Goal: Check status: Check status

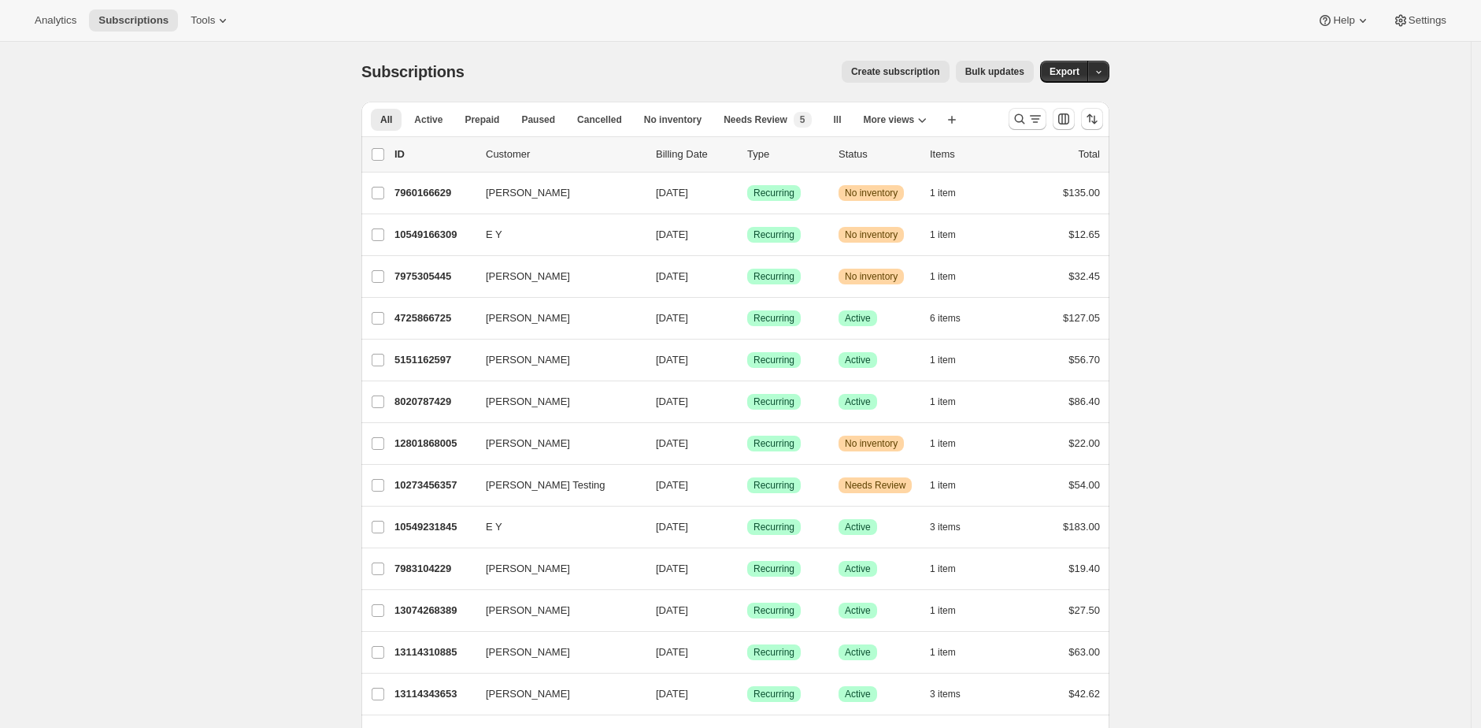
click at [589, 59] on div "Subscriptions. This page is ready Subscriptions Create subscription Bulk update…" at bounding box center [735, 72] width 748 height 60
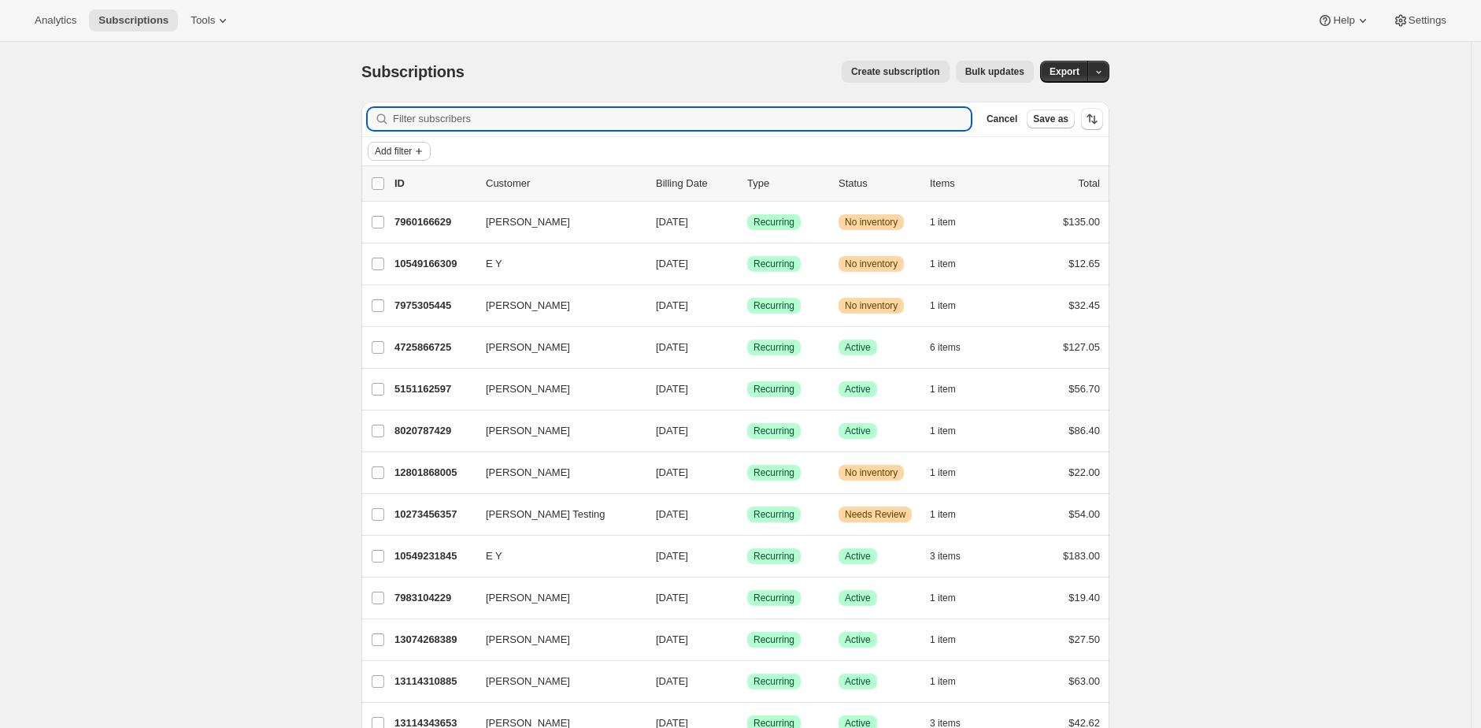
click at [402, 150] on span "Add filter" at bounding box center [393, 151] width 37 height 13
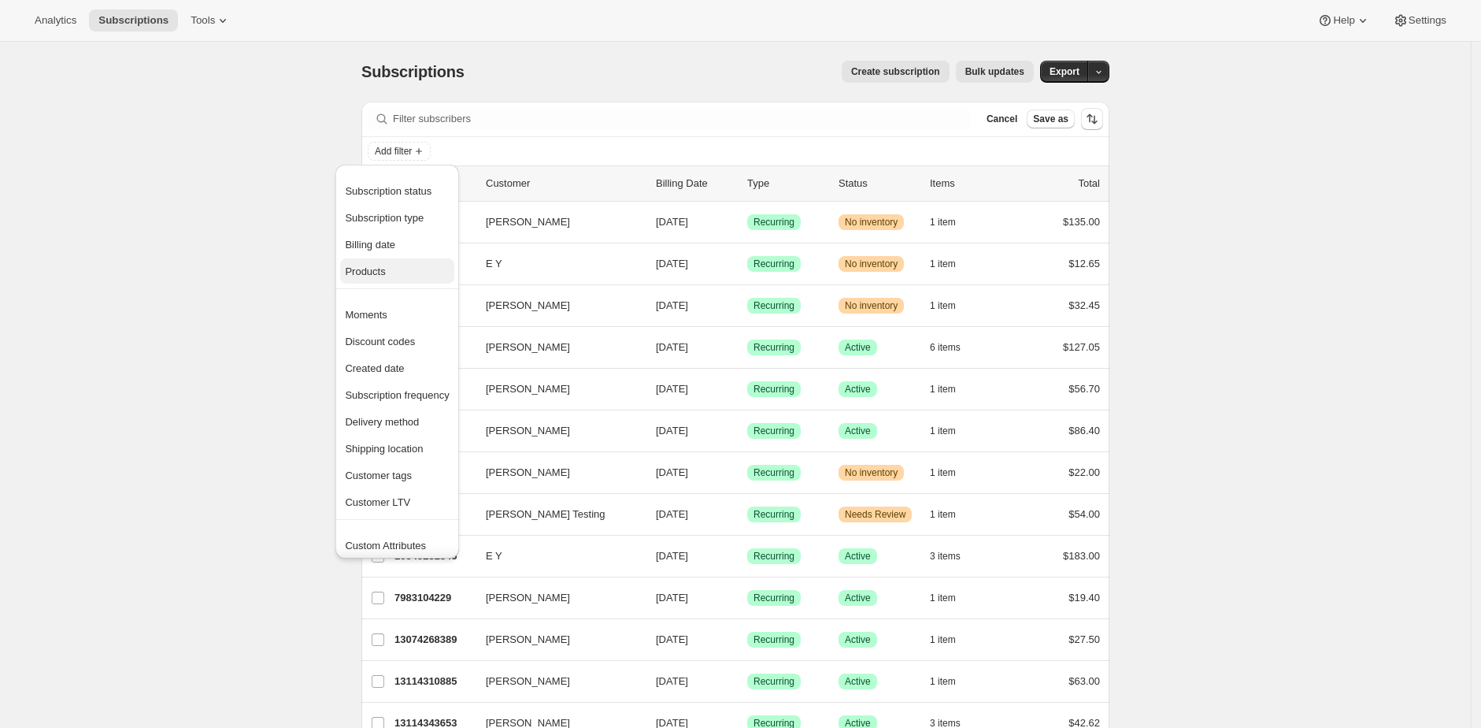
click at [413, 275] on span "Products" at bounding box center [397, 272] width 104 height 16
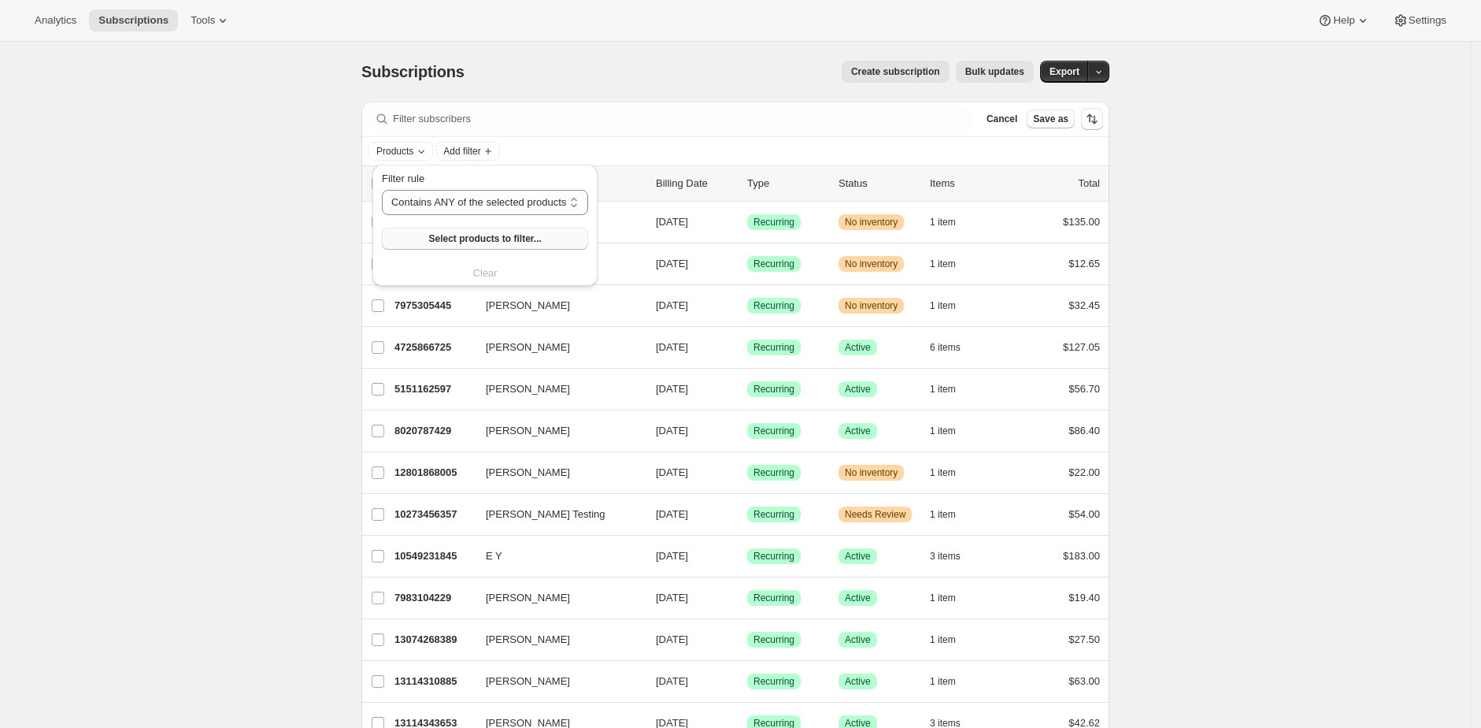
click at [433, 235] on span "Select products to filter..." at bounding box center [484, 238] width 113 height 13
click at [454, 145] on span "Add filter" at bounding box center [461, 151] width 37 height 13
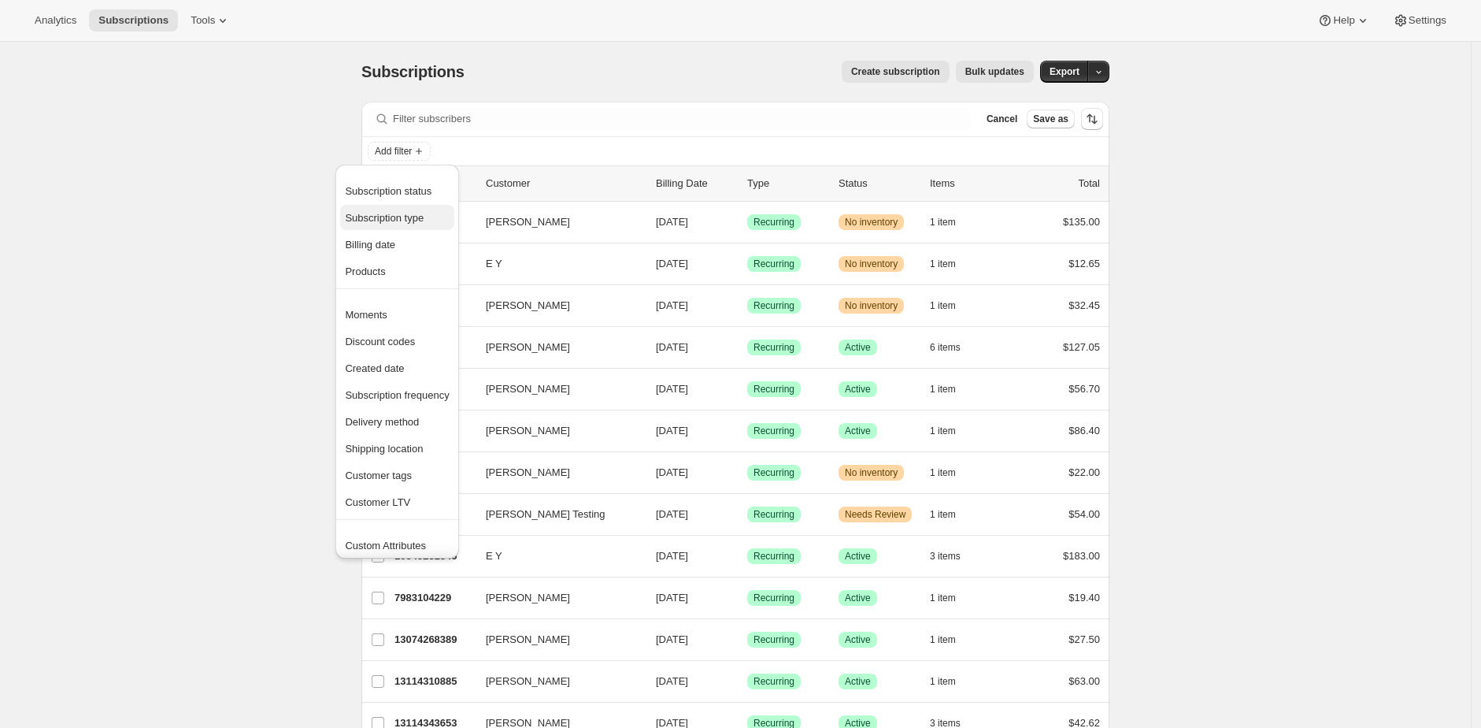
click at [424, 215] on span "Subscription type" at bounding box center [384, 218] width 79 height 12
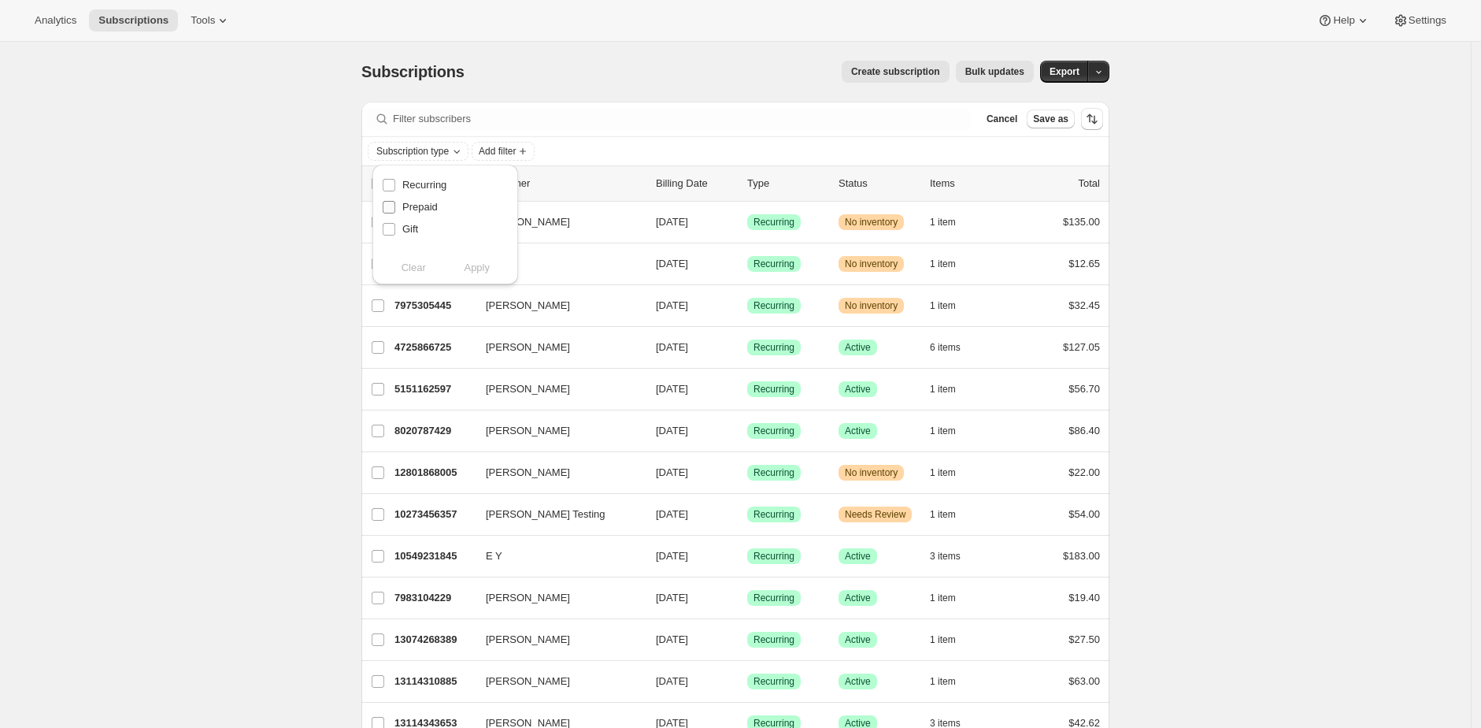
click at [430, 208] on span "Prepaid" at bounding box center [419, 207] width 35 height 12
click at [395, 208] on input "Prepaid" at bounding box center [389, 207] width 13 height 13
checkbox input "true"
click at [476, 269] on span "Apply" at bounding box center [477, 268] width 26 height 16
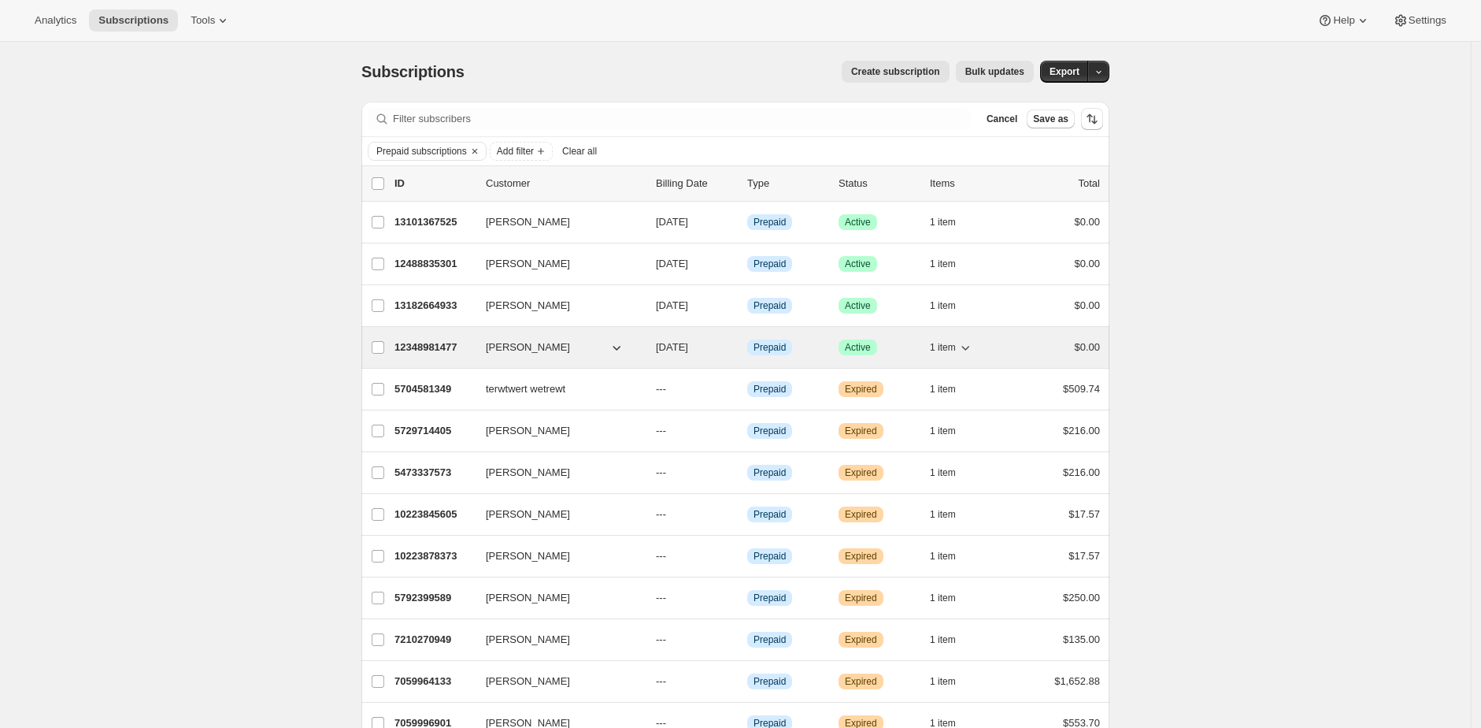
click at [421, 350] on p "12348981477" at bounding box center [434, 347] width 79 height 16
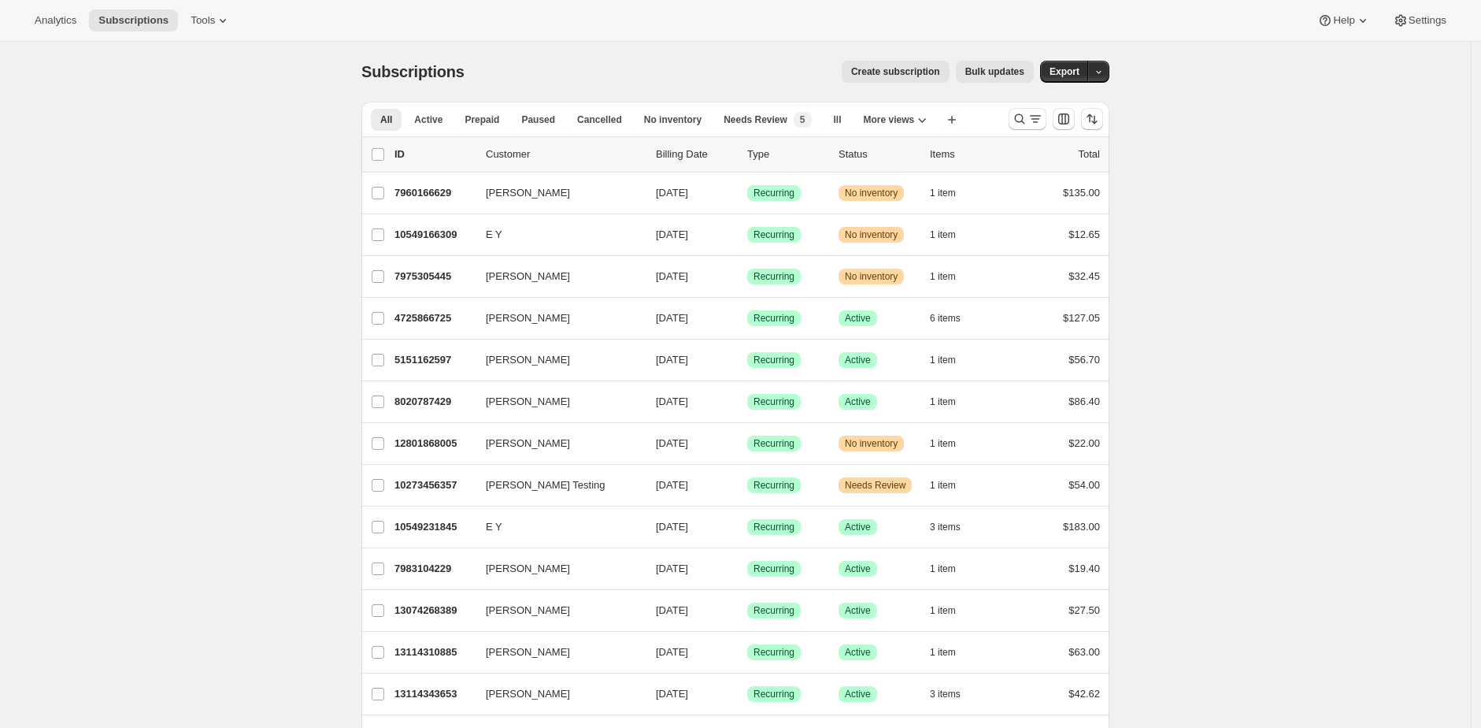
click at [501, 83] on div "Subscriptions. This page is ready Subscriptions Create subscription Bulk update…" at bounding box center [735, 72] width 748 height 60
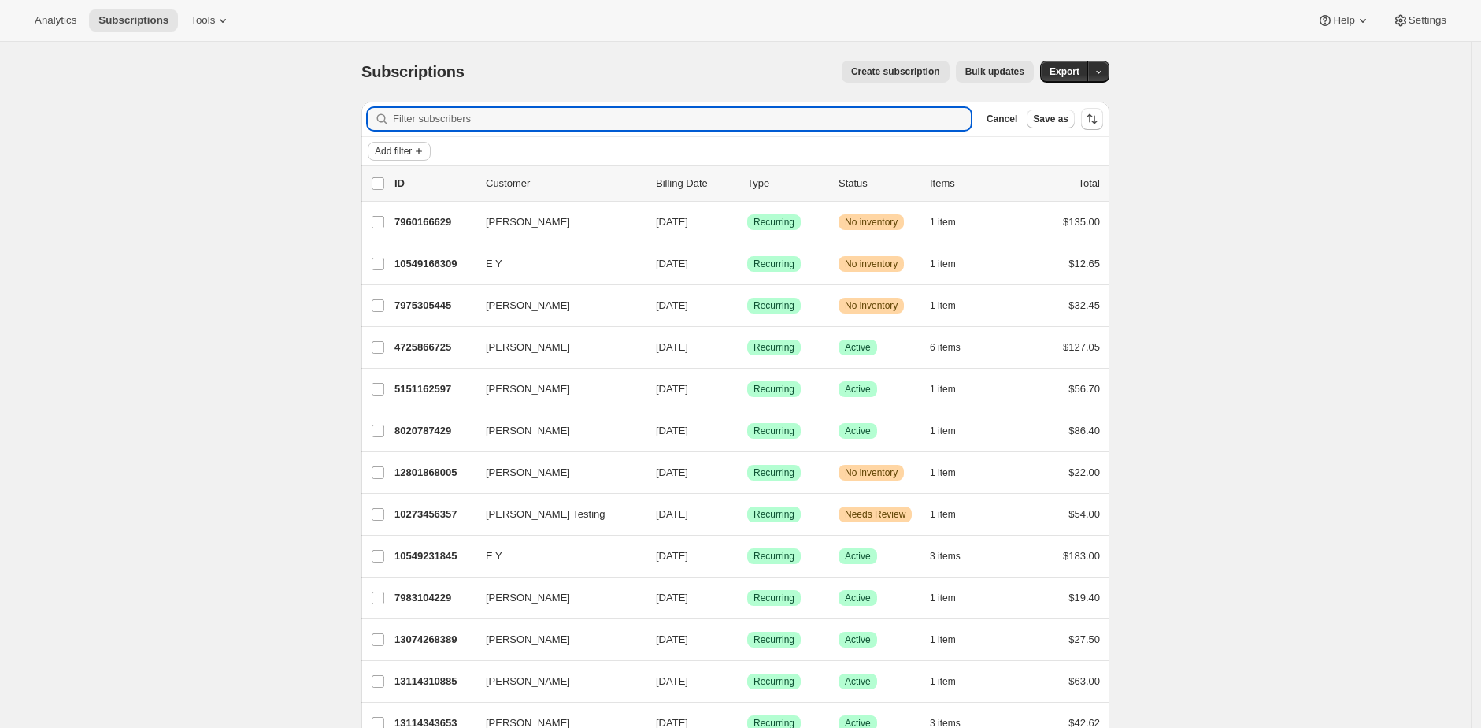
click at [412, 149] on span "Add filter" at bounding box center [393, 151] width 37 height 13
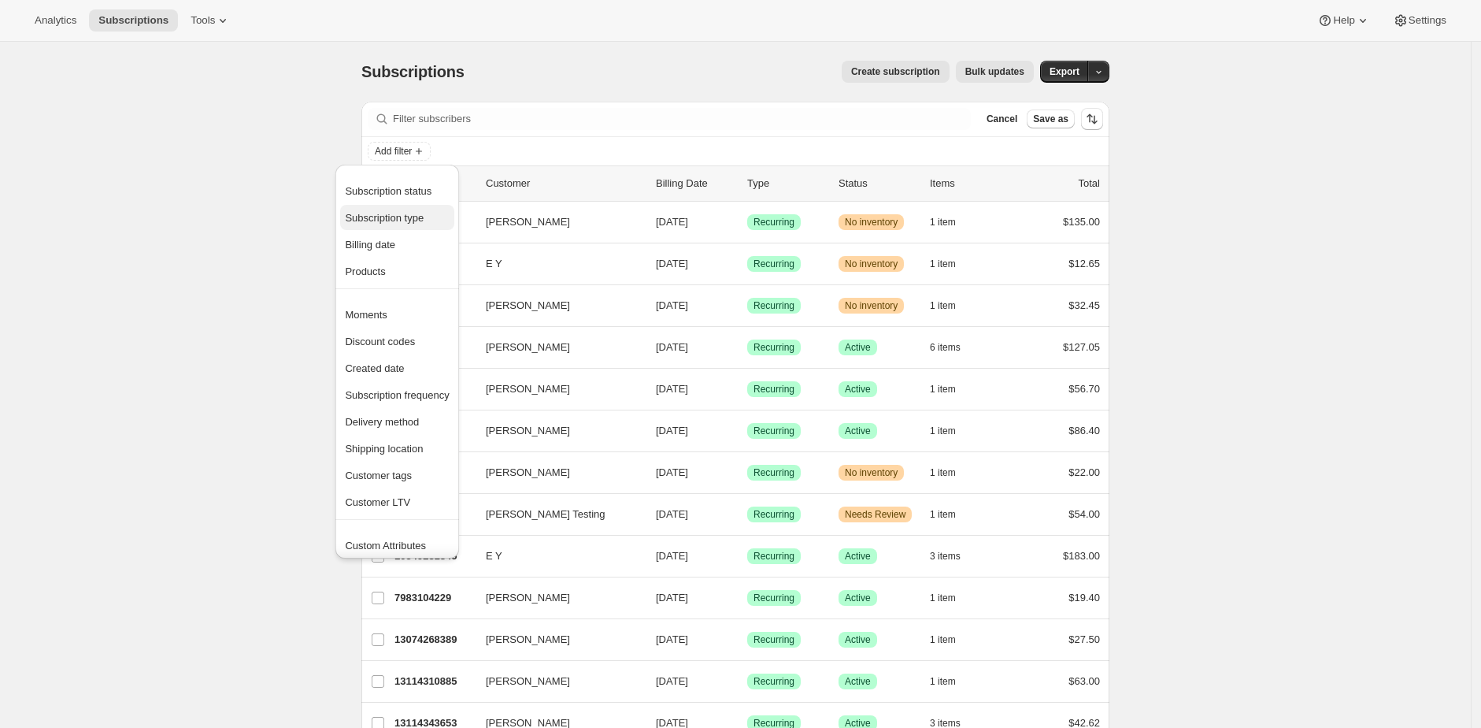
click at [419, 212] on span "Subscription type" at bounding box center [384, 218] width 79 height 12
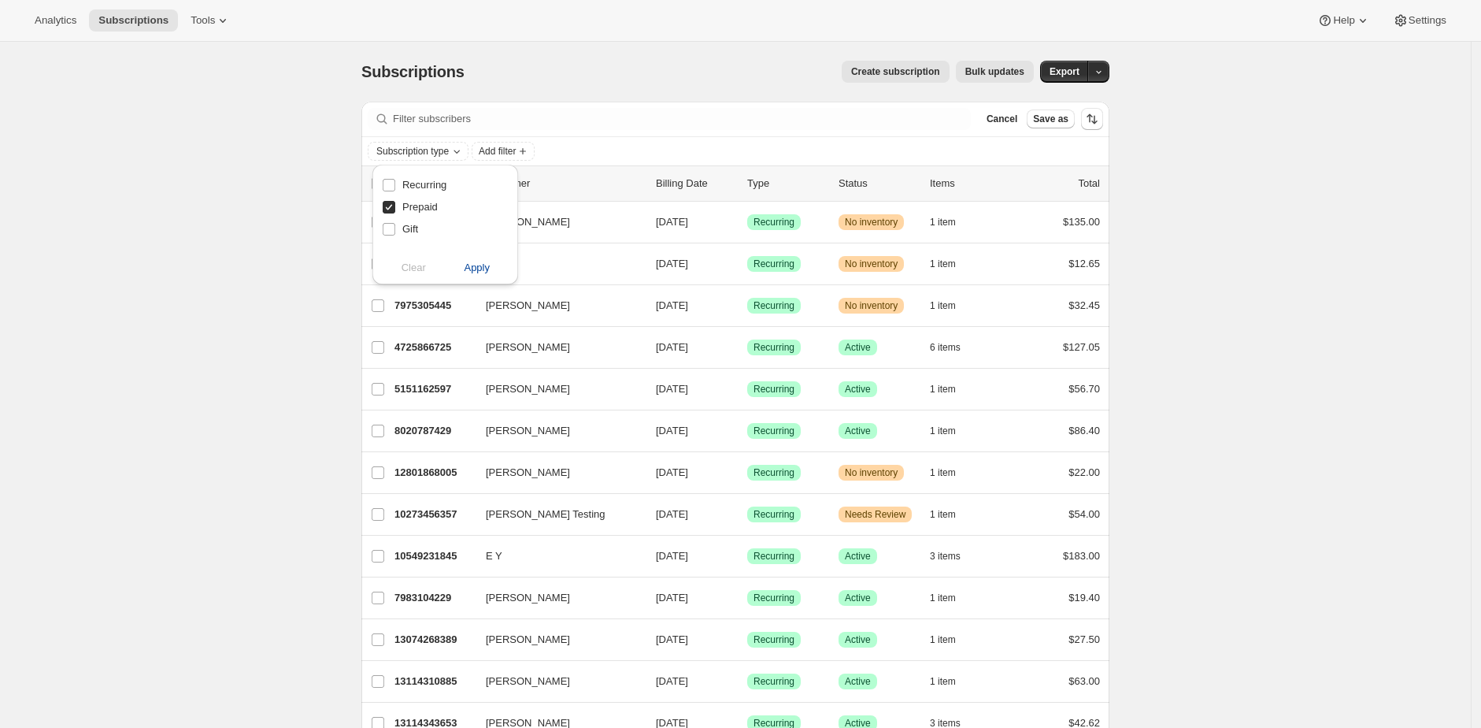
click at [483, 269] on span "Apply" at bounding box center [477, 268] width 26 height 16
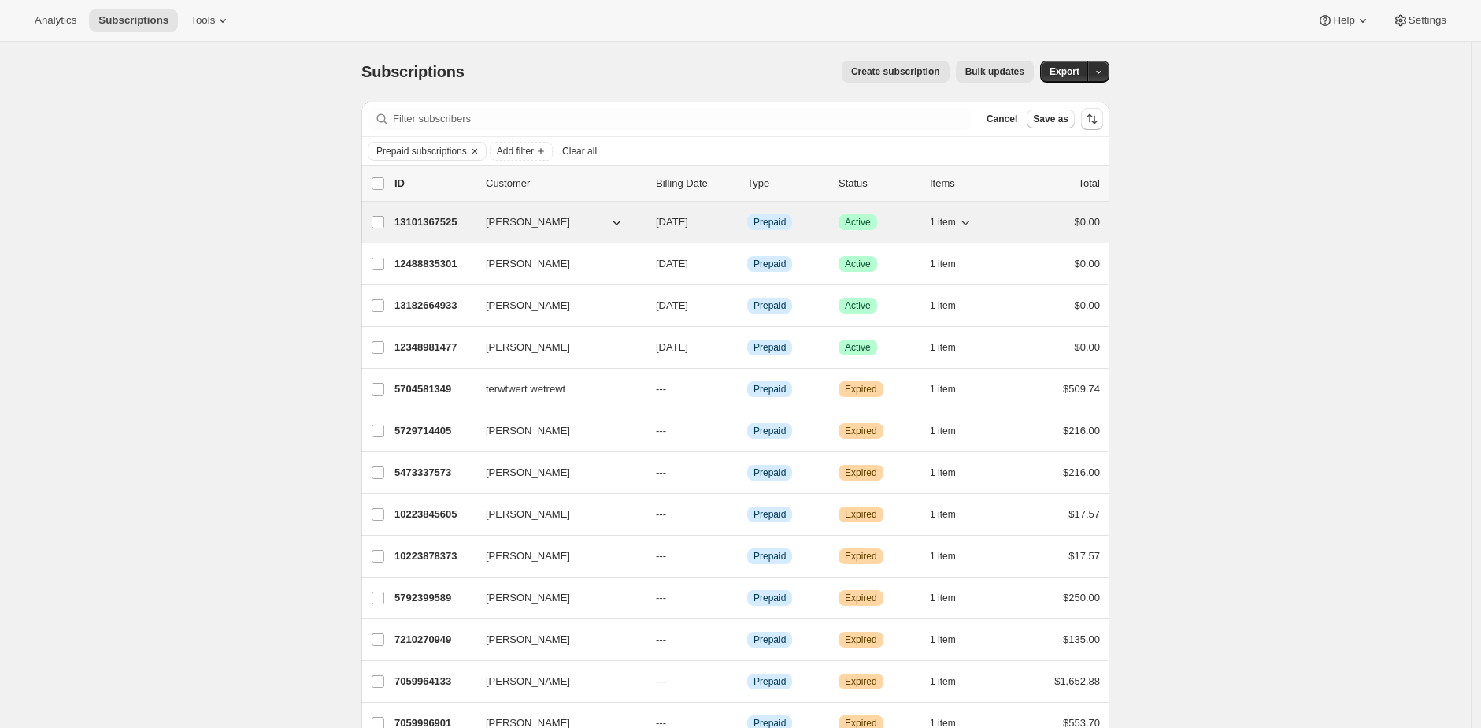
click at [442, 221] on p "13101367525" at bounding box center [434, 222] width 79 height 16
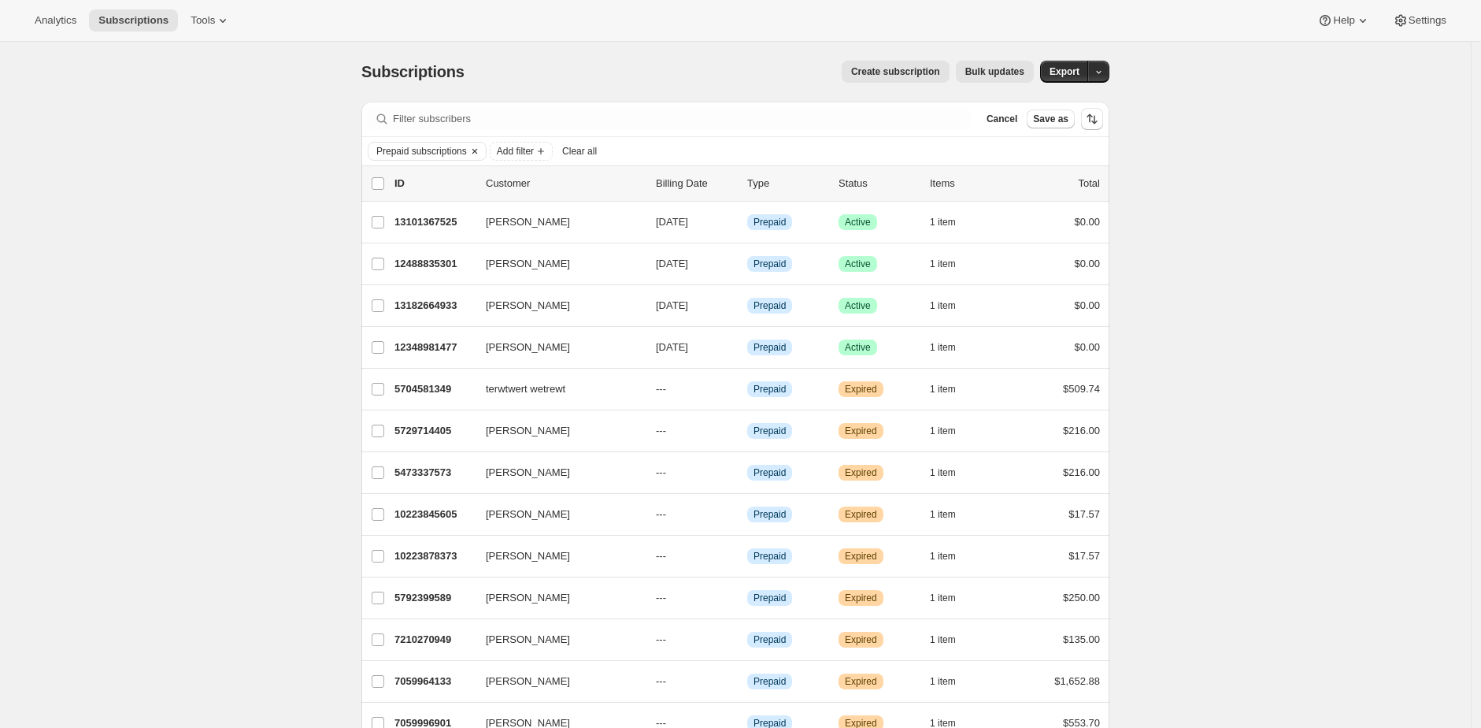
click at [481, 150] on icon "Clear" at bounding box center [475, 151] width 13 height 13
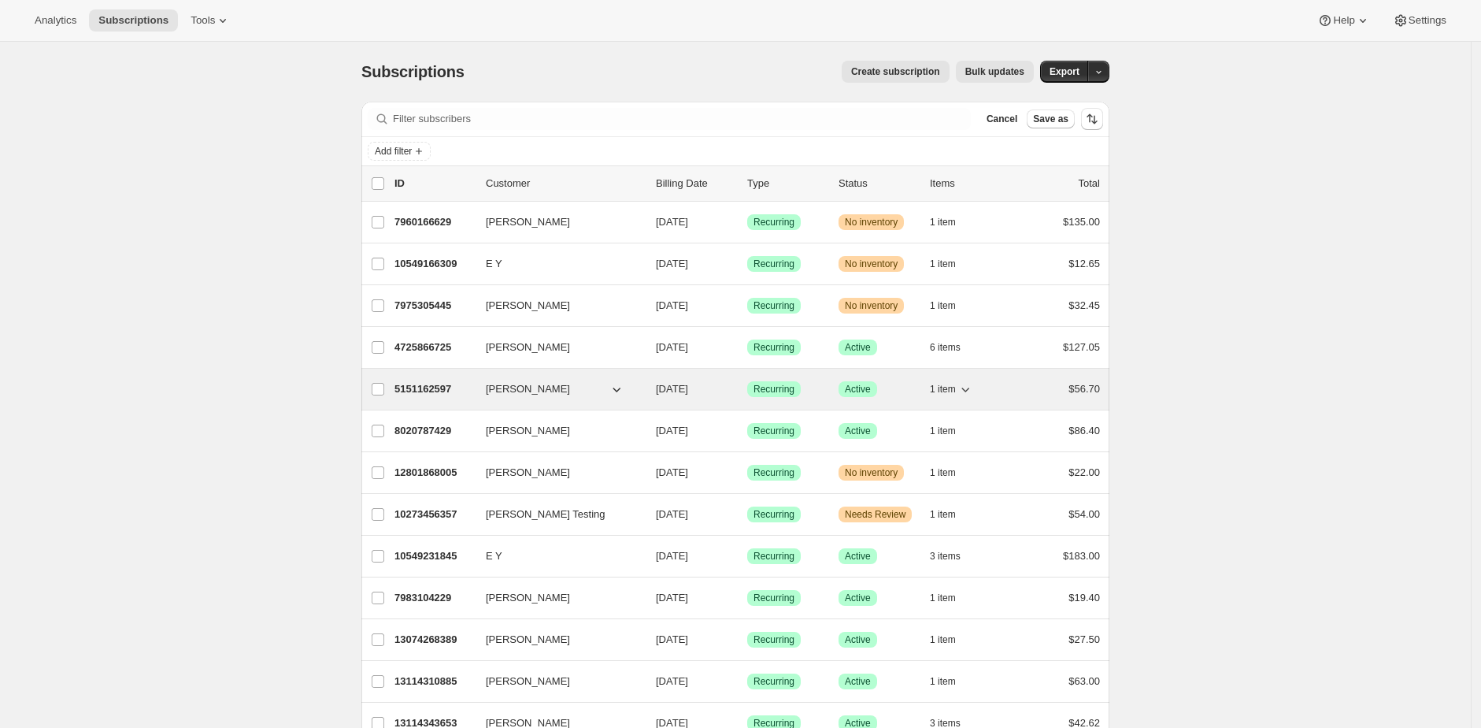
click at [427, 385] on p "5151162597" at bounding box center [434, 389] width 79 height 16
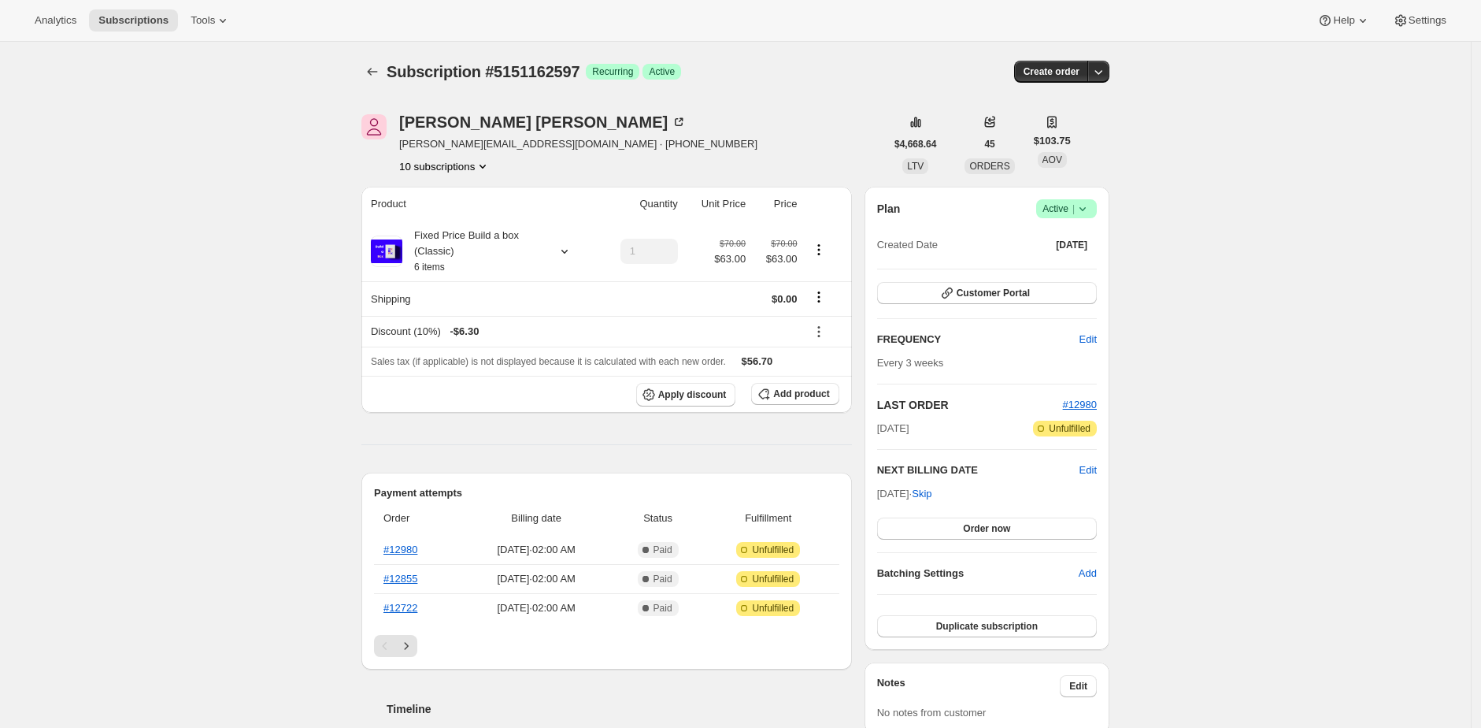
click at [617, 144] on div "Emily Yuhas emily@awtomatic.app · +14258949996 10 subscriptions" at bounding box center [623, 144] width 524 height 60
click at [1053, 292] on button "Customer Portal" at bounding box center [987, 293] width 220 height 22
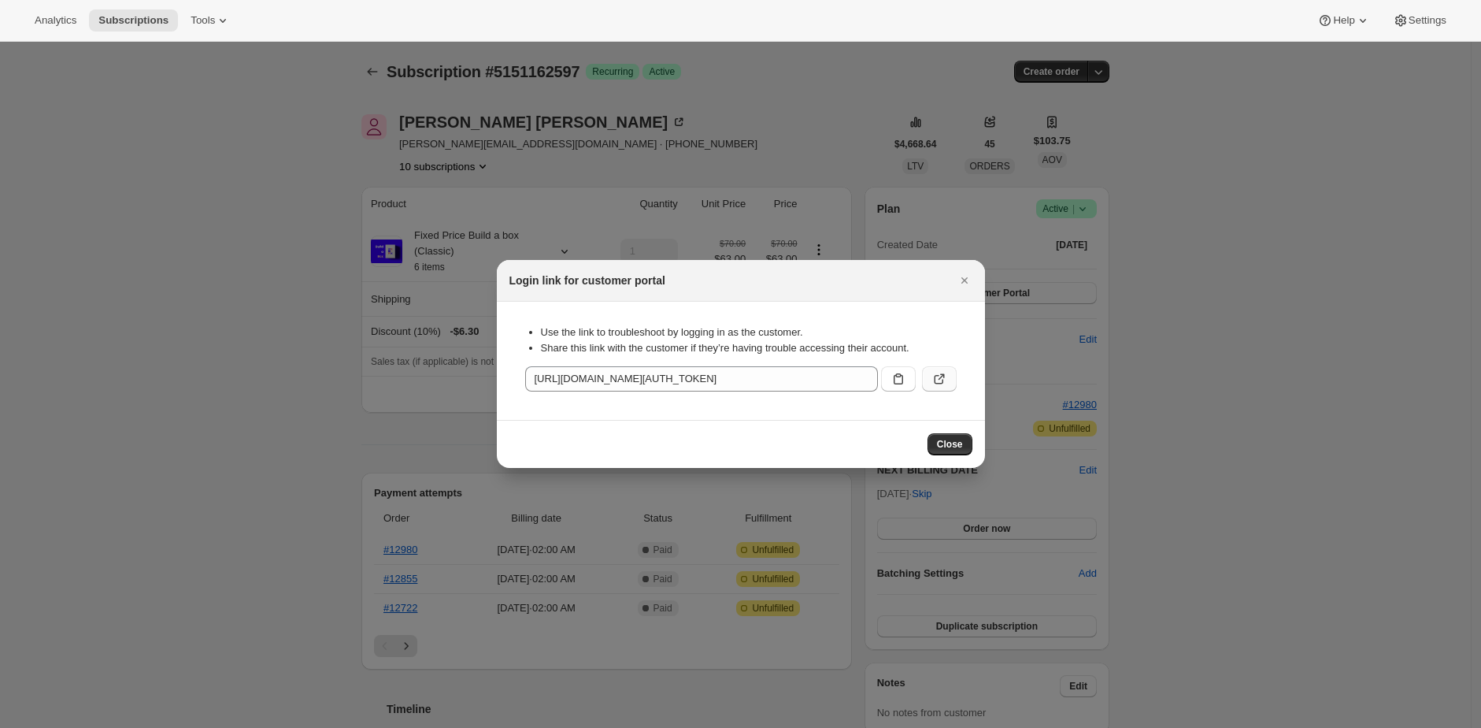
click at [938, 381] on icon ":rd0:" at bounding box center [940, 379] width 16 height 16
click at [962, 284] on icon "Close" at bounding box center [965, 280] width 16 height 16
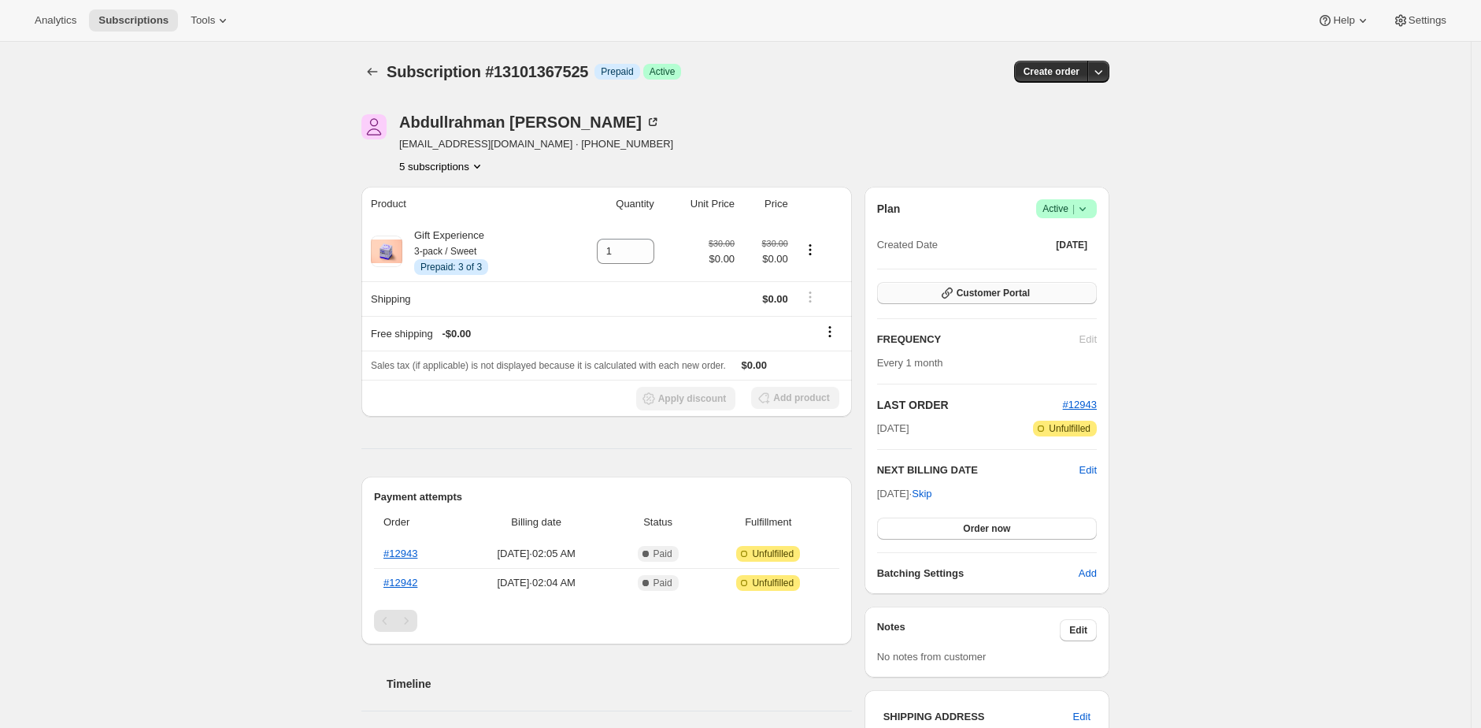
click at [1019, 296] on span "Customer Portal" at bounding box center [993, 293] width 73 height 13
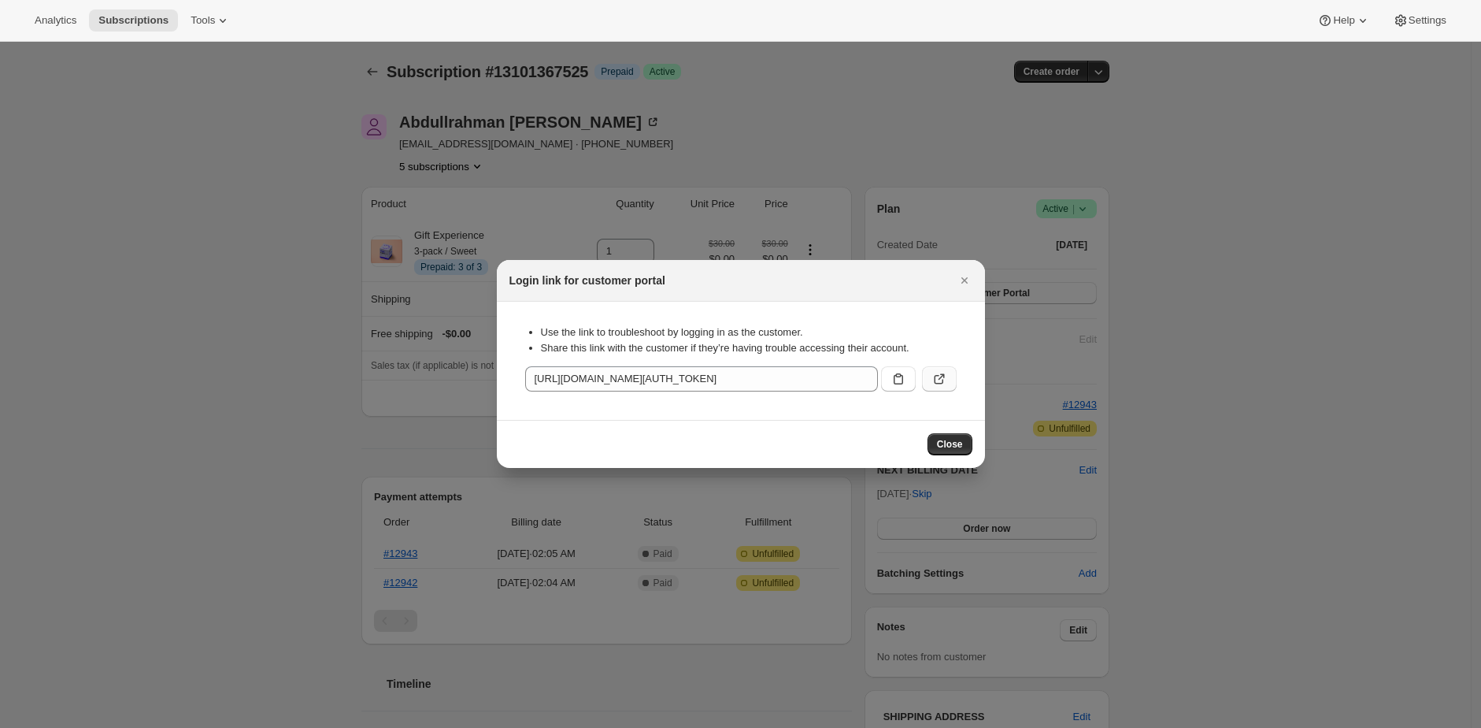
click at [951, 377] on button ":r1j:" at bounding box center [939, 378] width 35 height 25
